Goal: Find specific page/section: Find specific page/section

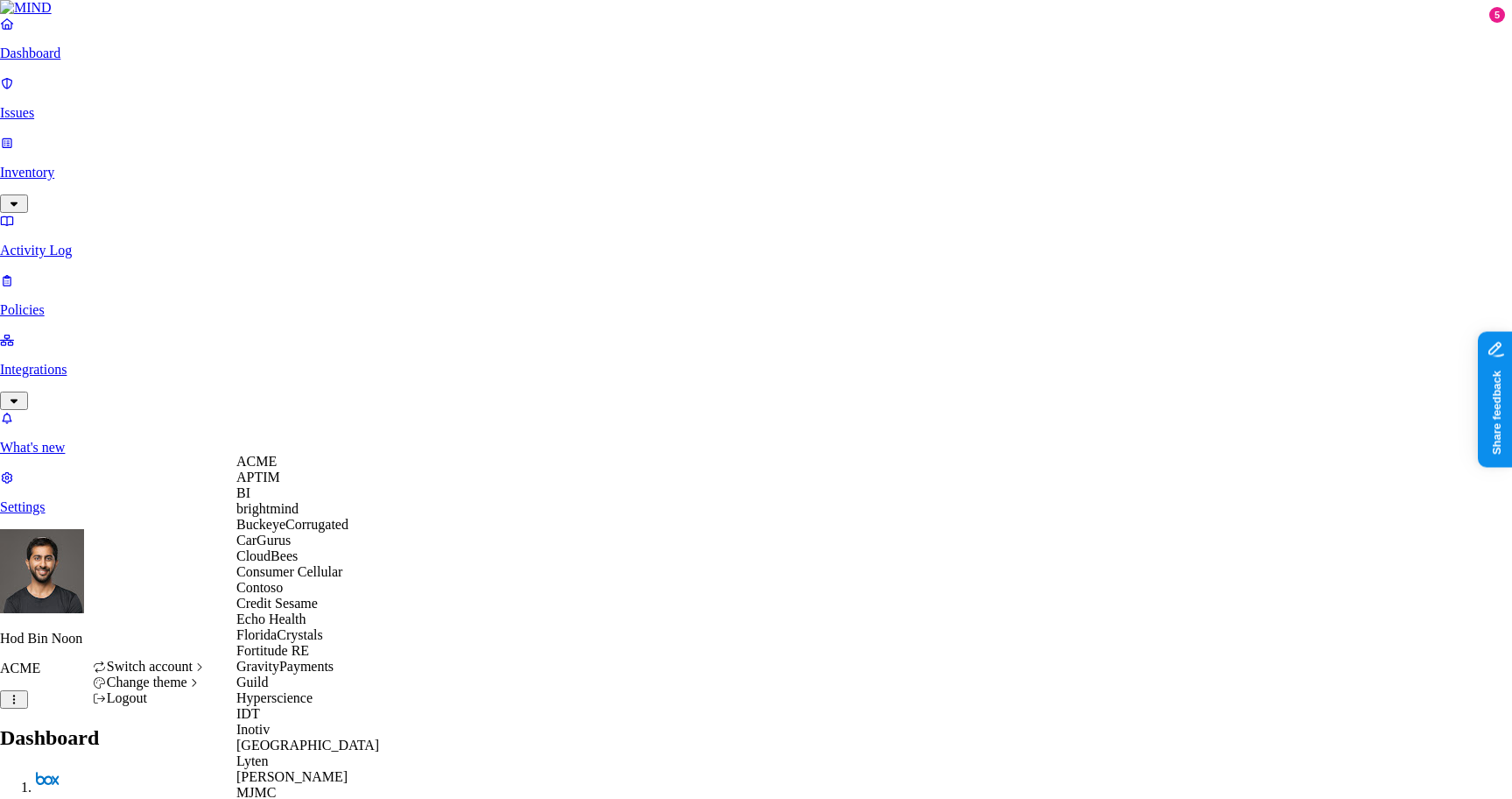
scroll to position [941, 0]
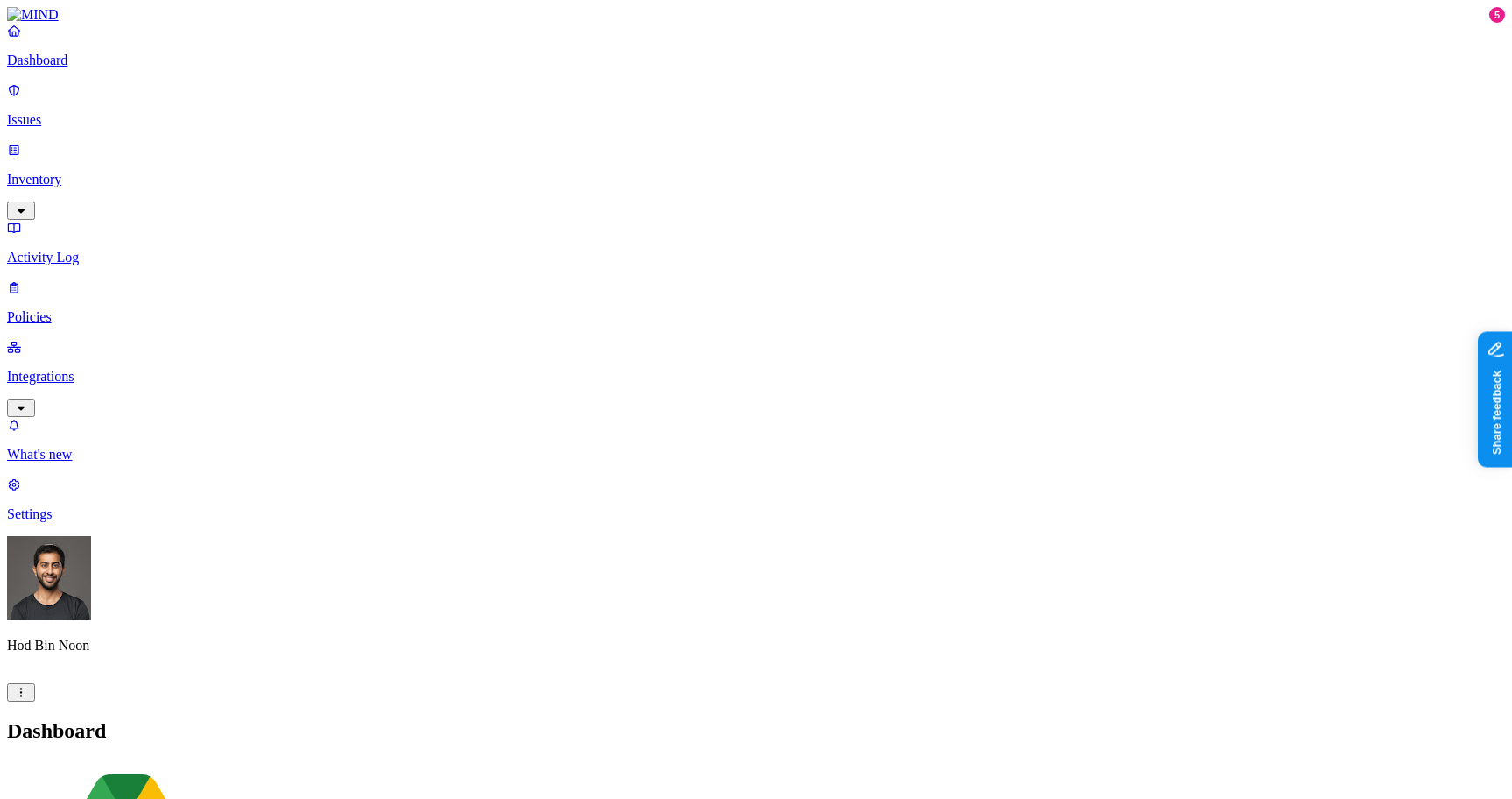
click at [74, 368] on p "Integrations" at bounding box center [756, 376] width 1499 height 16
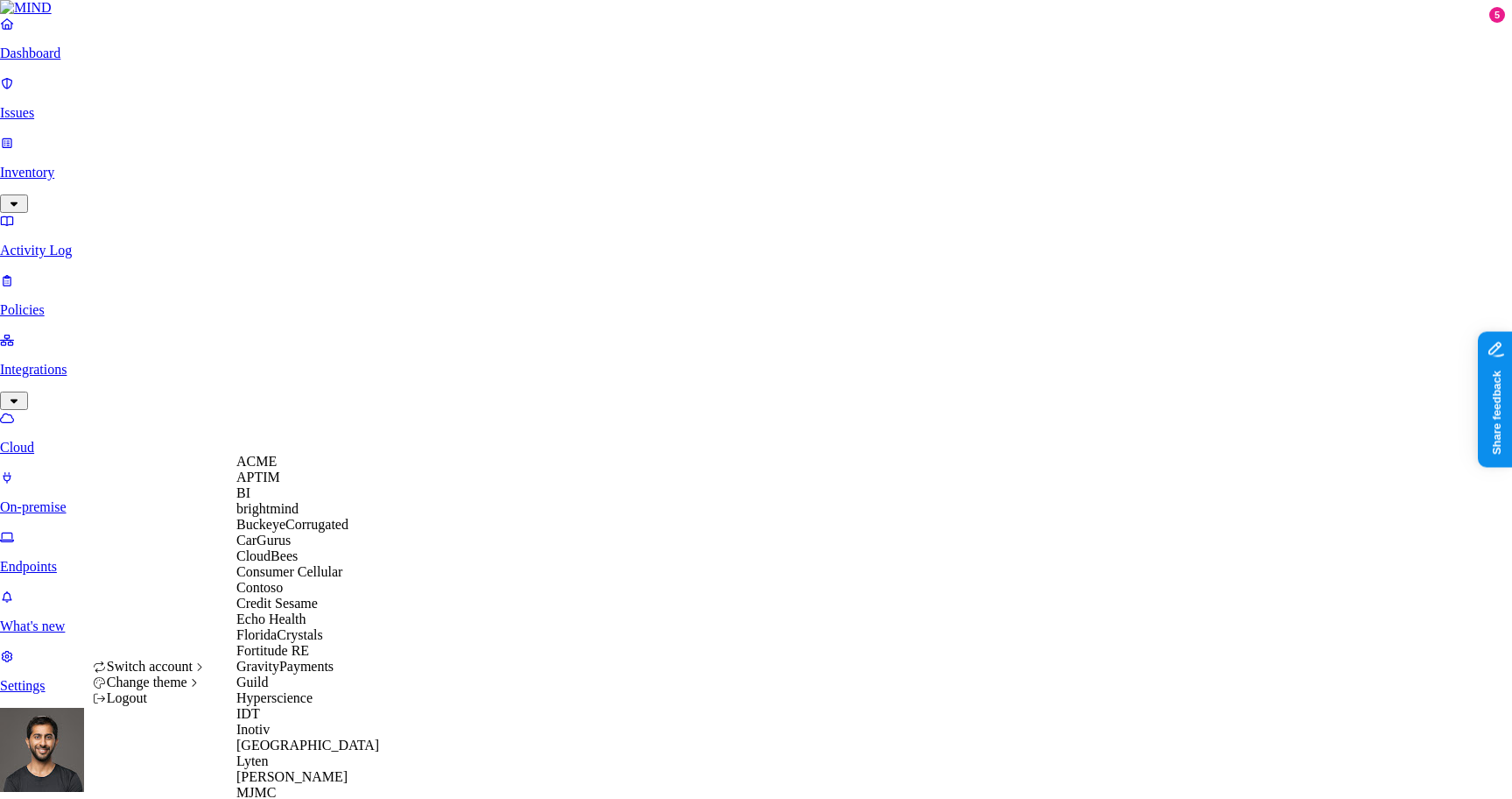
click at [285, 469] on div "ACME" at bounding box center [321, 461] width 170 height 16
